Goal: Use online tool/utility: Utilize a website feature to perform a specific function

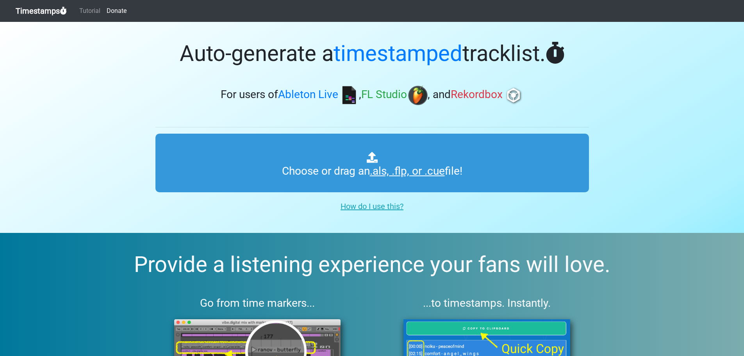
type input "C:\fakepath\01 Dj Lyxa - Vocal Trance Vol. 65.cue"
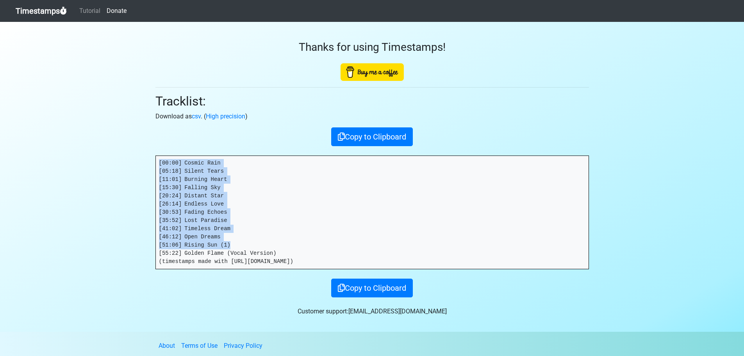
drag, startPoint x: 228, startPoint y: 242, endPoint x: 139, endPoint y: 165, distance: 117.9
click at [139, 165] on section "Thanks for using Timestamps! Tracklist: Download as csv . ( High precision ) Co…" at bounding box center [372, 177] width 744 height 310
copy pre "[00:00] Cosmic Rain [05:18] Silent Tears [11:01] Burning Heart [15:30] Falling …"
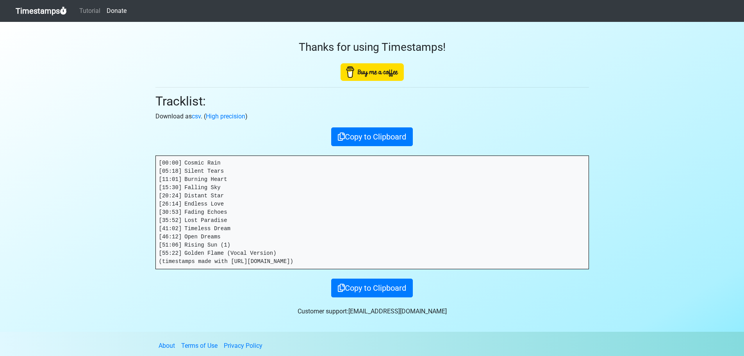
click at [271, 251] on pre "[00:00] Cosmic Rain [05:18] Silent Tears [11:01] Burning Heart [15:30] Falling …" at bounding box center [372, 212] width 433 height 113
drag, startPoint x: 270, startPoint y: 253, endPoint x: 157, endPoint y: 254, distance: 113.2
click at [157, 254] on pre "[00:00] Cosmic Rain [05:18] Silent Tears [11:01] Burning Heart [15:30] Falling …" at bounding box center [372, 212] width 433 height 113
copy pre "[55:22] Golden Flame (Vocal Version)"
